Goal: Use online tool/utility: Utilize a website feature to perform a specific function

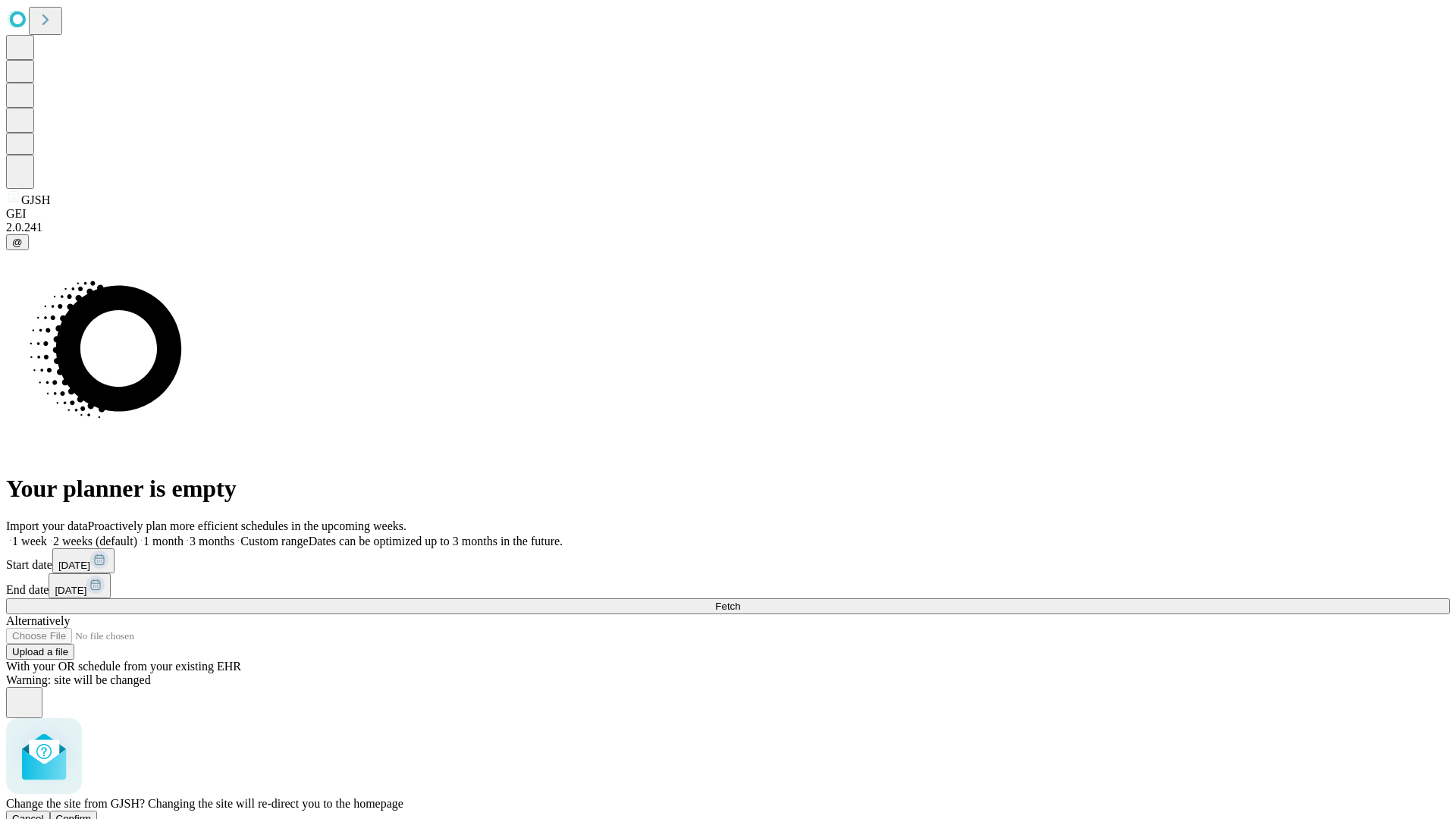
click at [92, 813] on span "Confirm" at bounding box center [74, 818] width 35 height 11
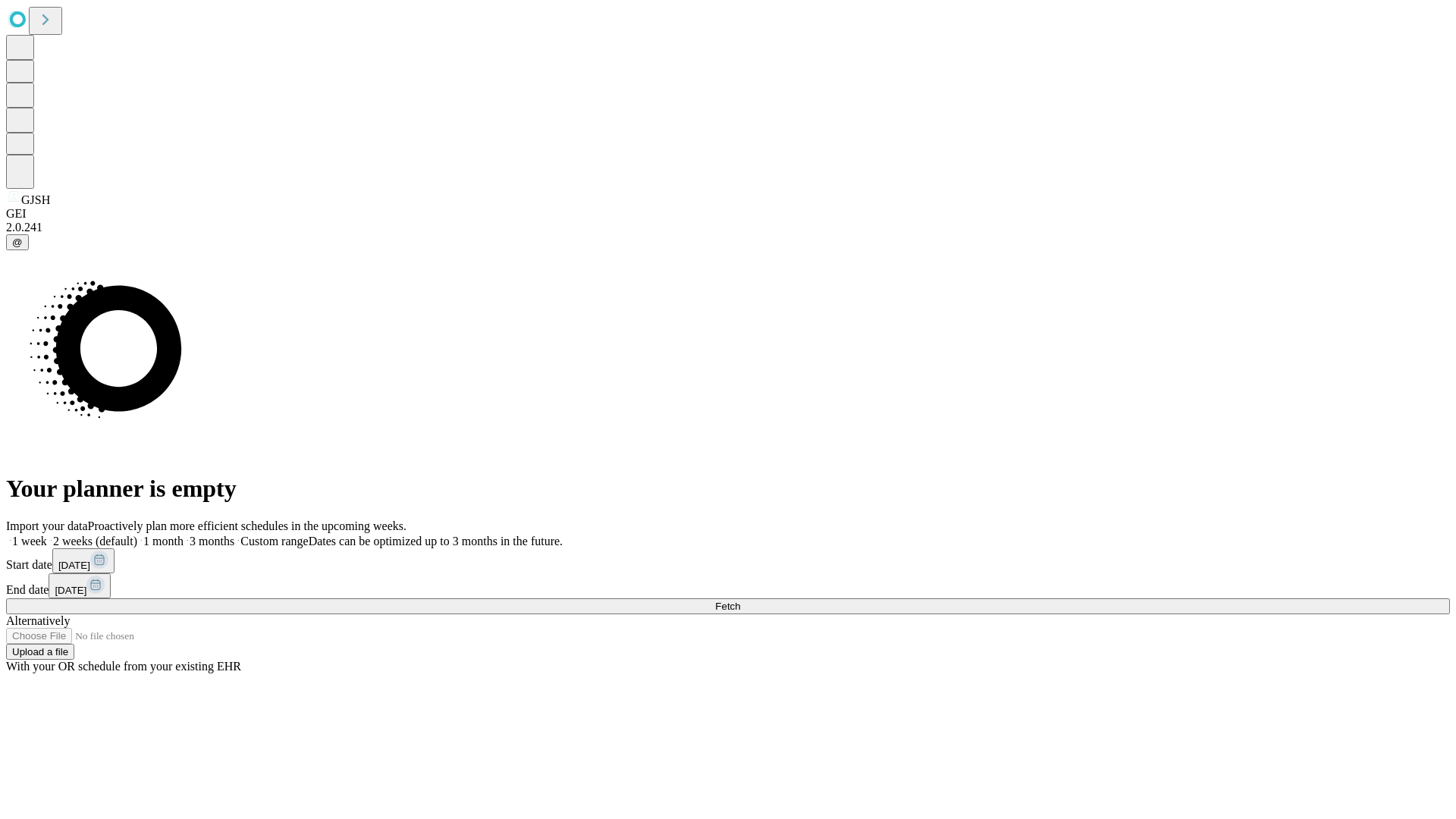
click at [183, 534] on label "1 month" at bounding box center [160, 540] width 46 height 13
click at [740, 601] on span "Fetch" at bounding box center [727, 606] width 25 height 11
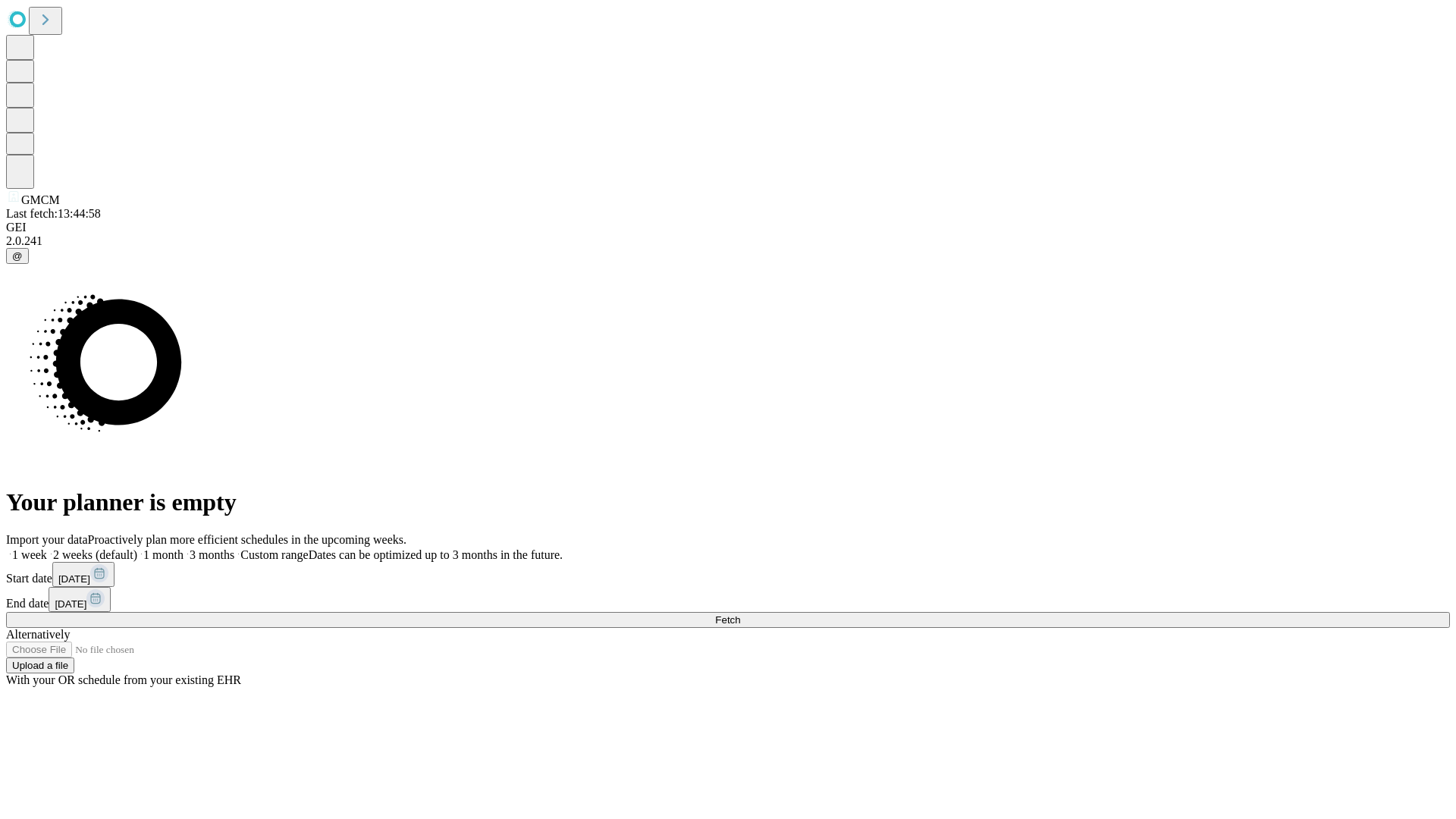
click at [183, 548] on label "1 month" at bounding box center [160, 554] width 46 height 13
click at [740, 614] on span "Fetch" at bounding box center [727, 620] width 25 height 11
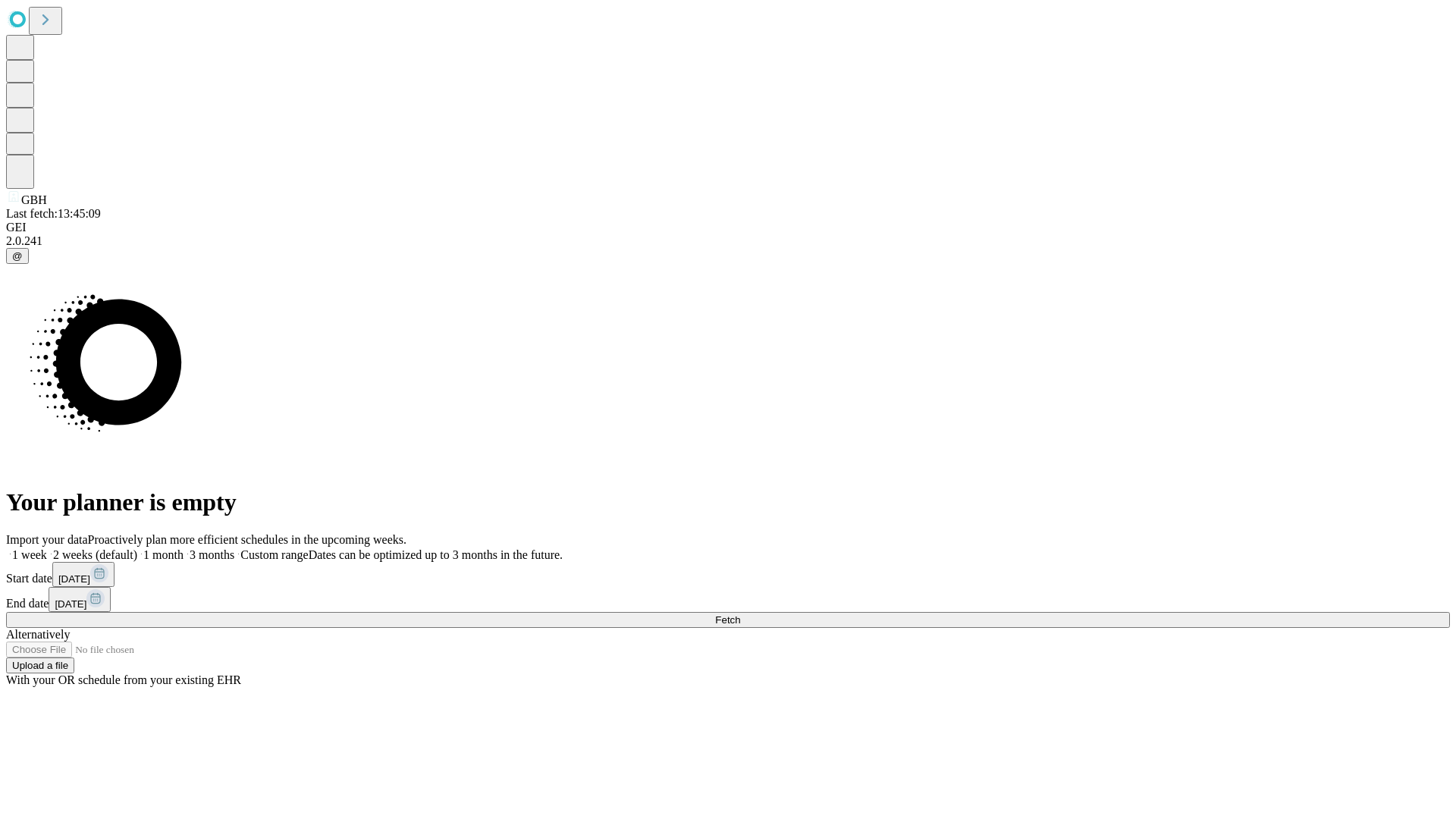
click at [740, 614] on span "Fetch" at bounding box center [727, 620] width 25 height 11
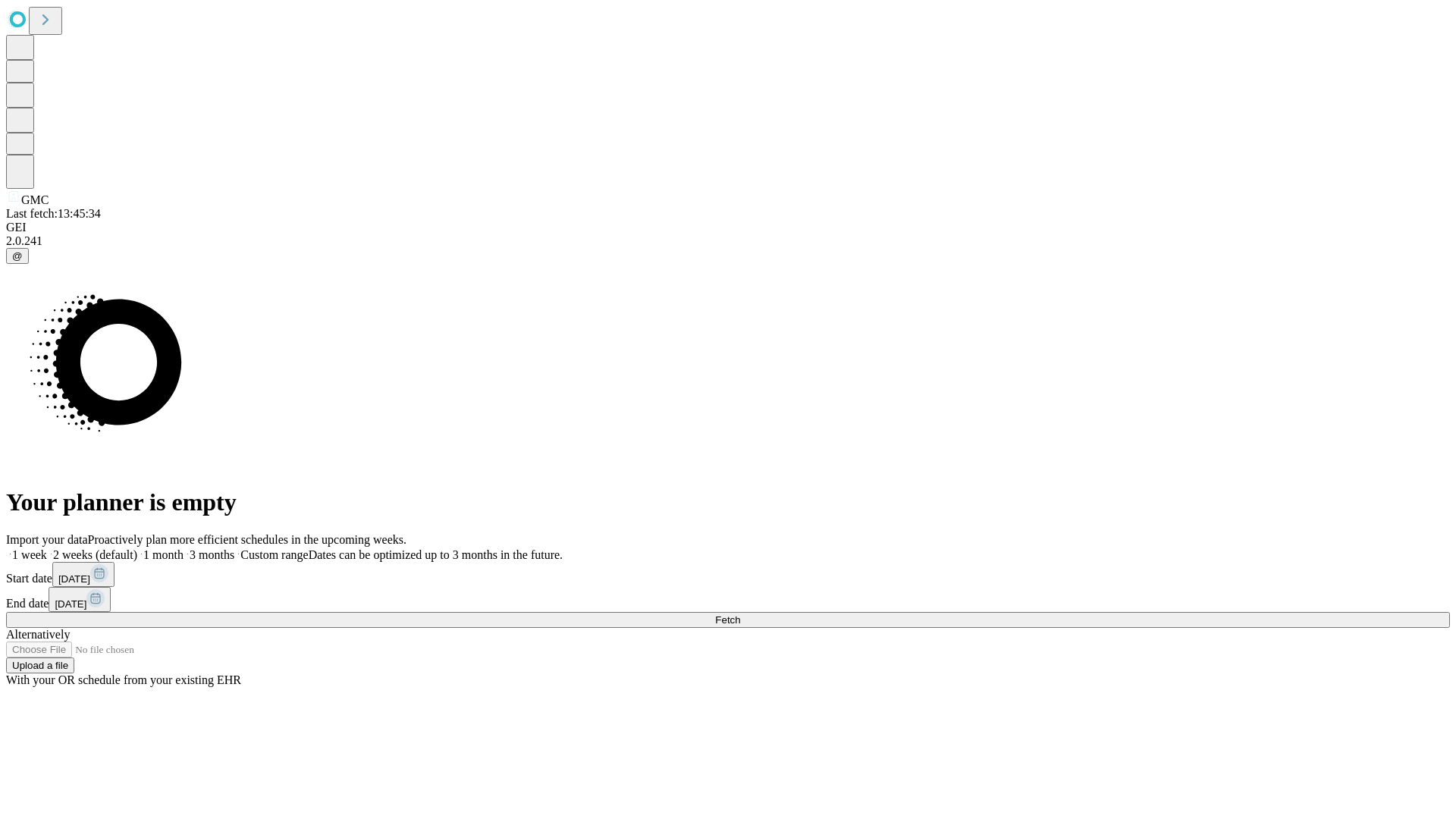
click at [740, 614] on span "Fetch" at bounding box center [727, 620] width 25 height 11
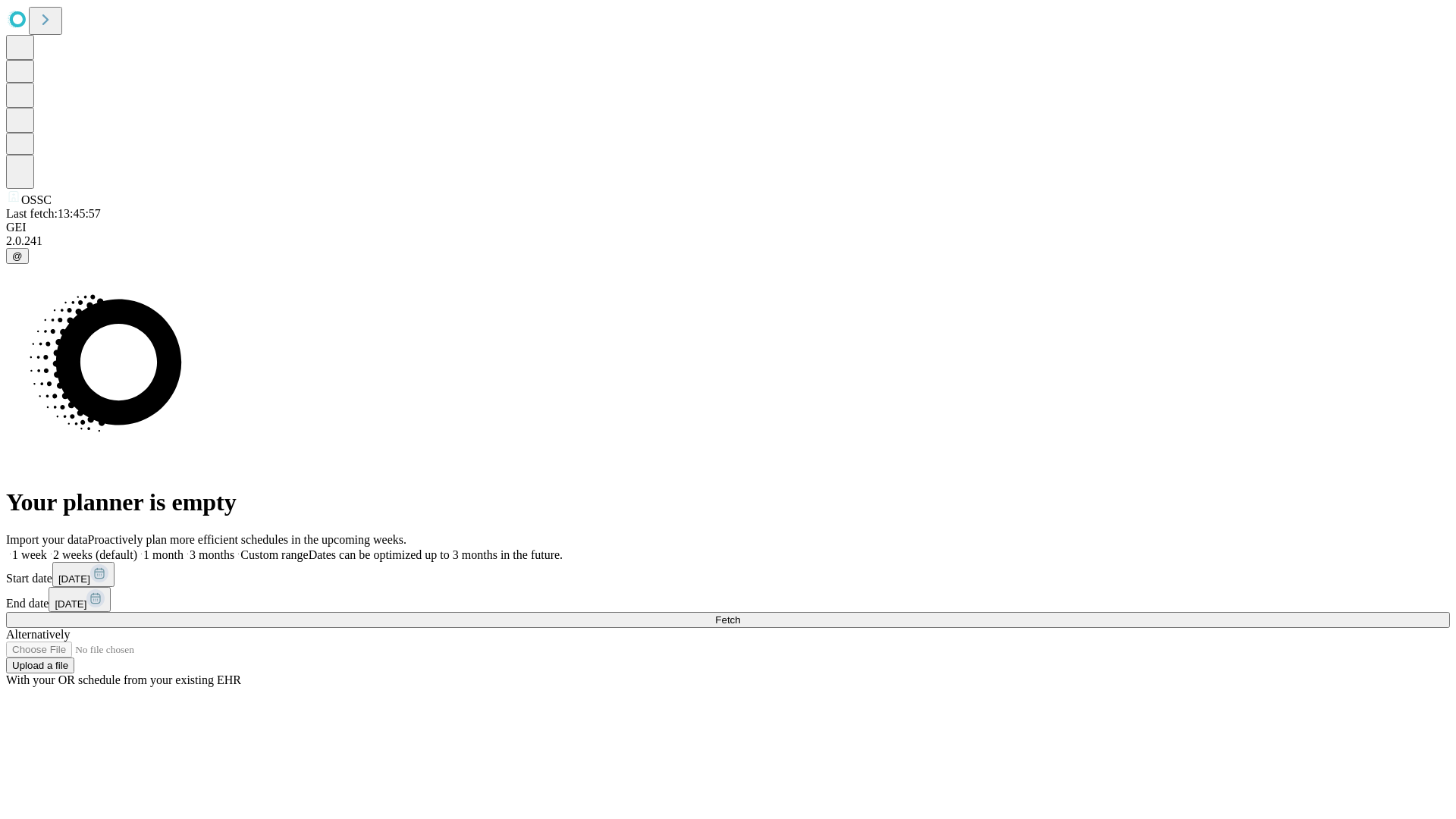
click at [183, 548] on label "1 month" at bounding box center [160, 554] width 46 height 13
click at [740, 614] on span "Fetch" at bounding box center [727, 620] width 25 height 11
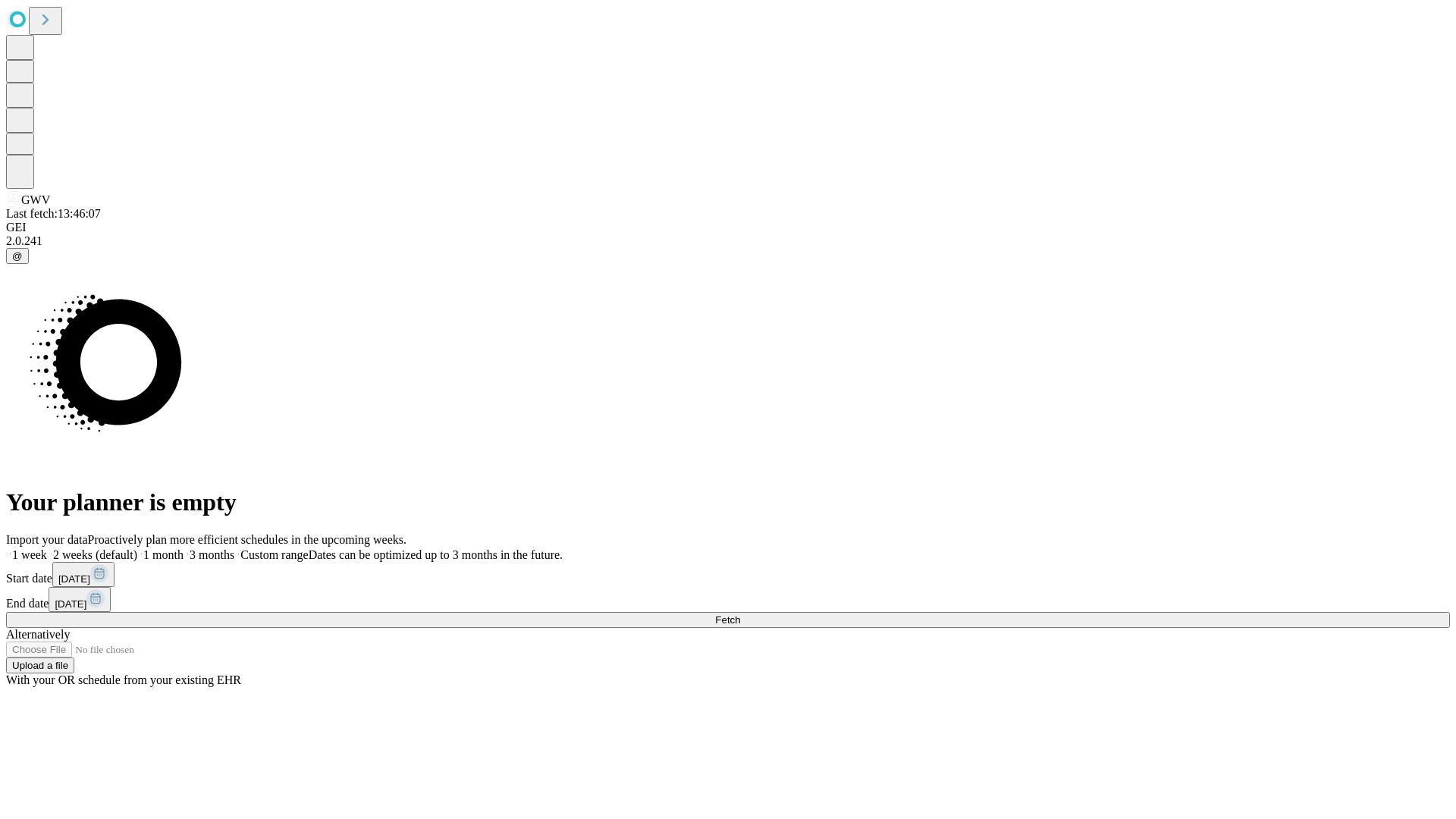
click at [183, 548] on label "1 month" at bounding box center [160, 554] width 46 height 13
click at [740, 614] on span "Fetch" at bounding box center [727, 620] width 25 height 11
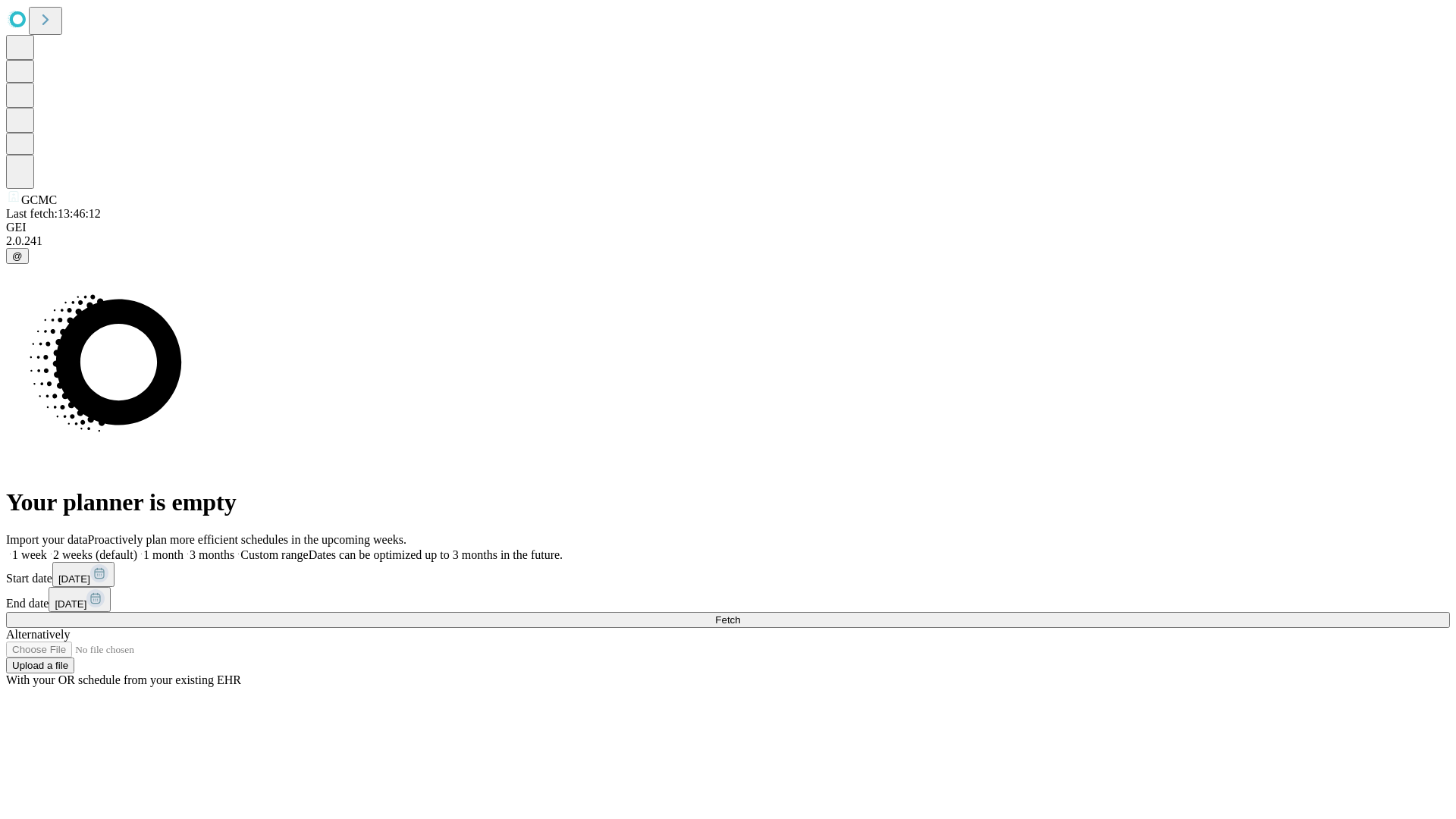
click at [183, 548] on label "1 month" at bounding box center [160, 554] width 46 height 13
click at [740, 614] on span "Fetch" at bounding box center [727, 620] width 25 height 11
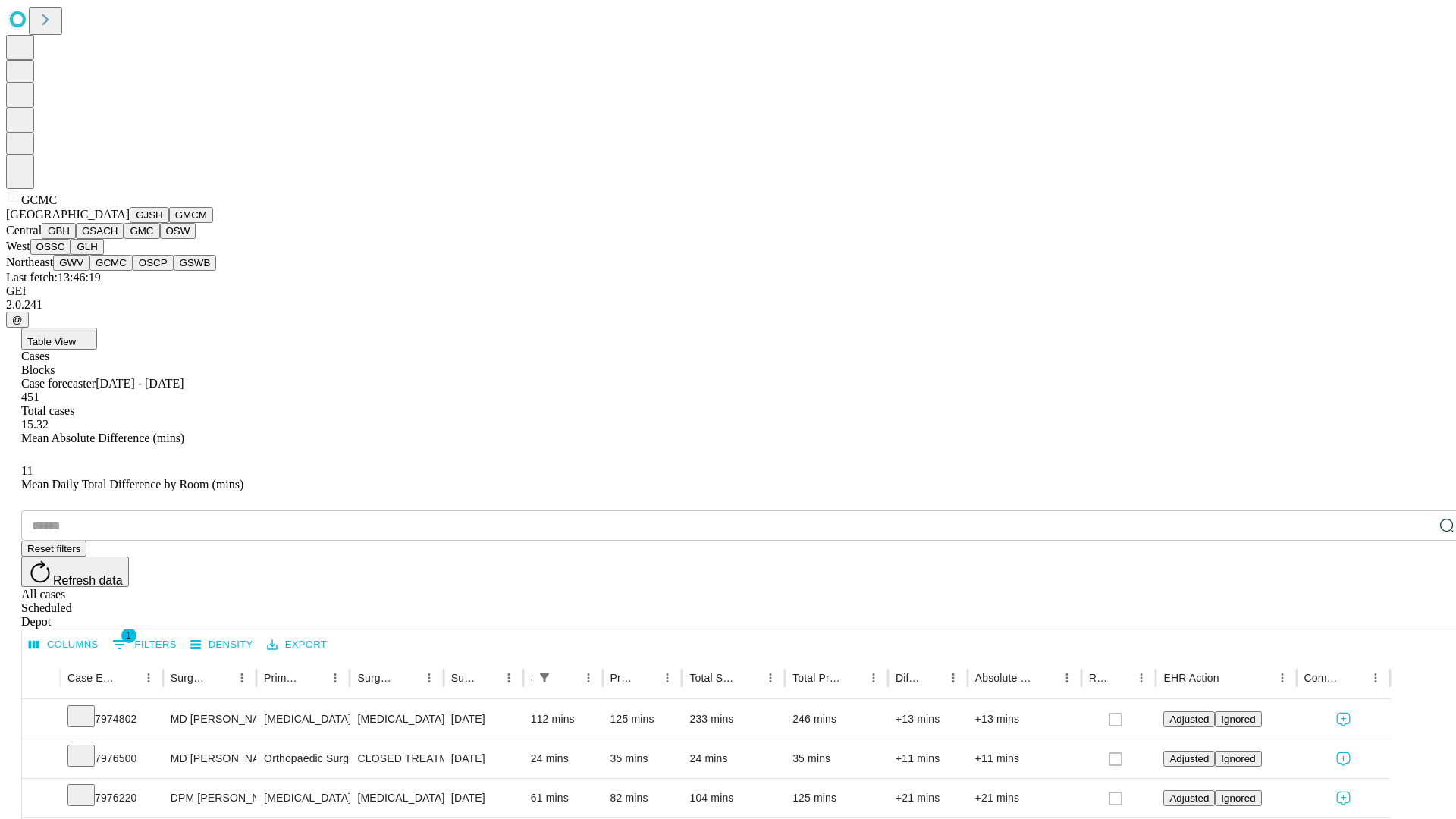
click at [132, 270] on button "OSCP" at bounding box center [153, 262] width 41 height 16
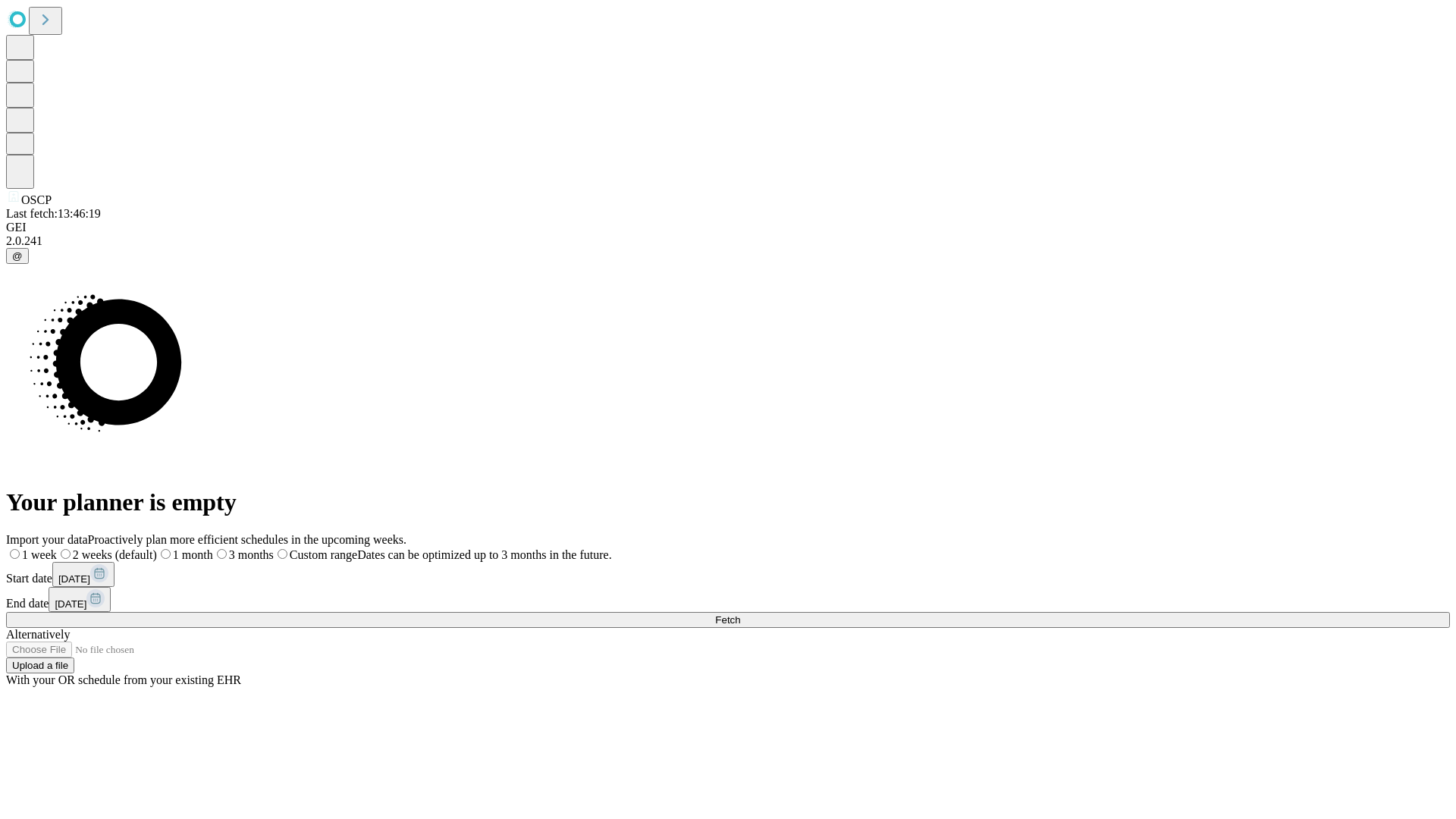
click at [213, 548] on label "1 month" at bounding box center [185, 554] width 56 height 13
click at [740, 614] on span "Fetch" at bounding box center [727, 620] width 25 height 11
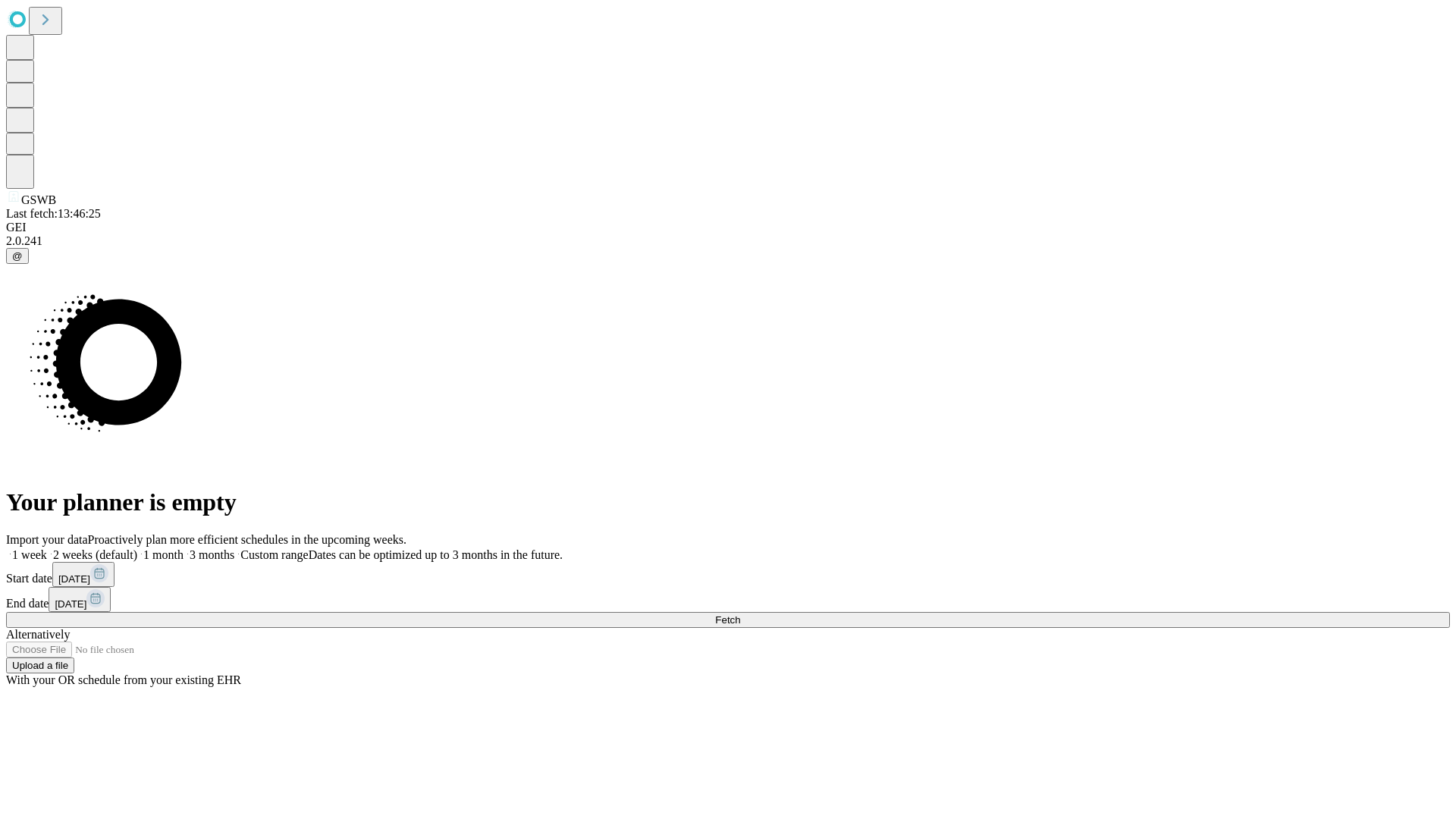
click at [740, 614] on span "Fetch" at bounding box center [727, 620] width 25 height 11
